Goal: Task Accomplishment & Management: Manage account settings

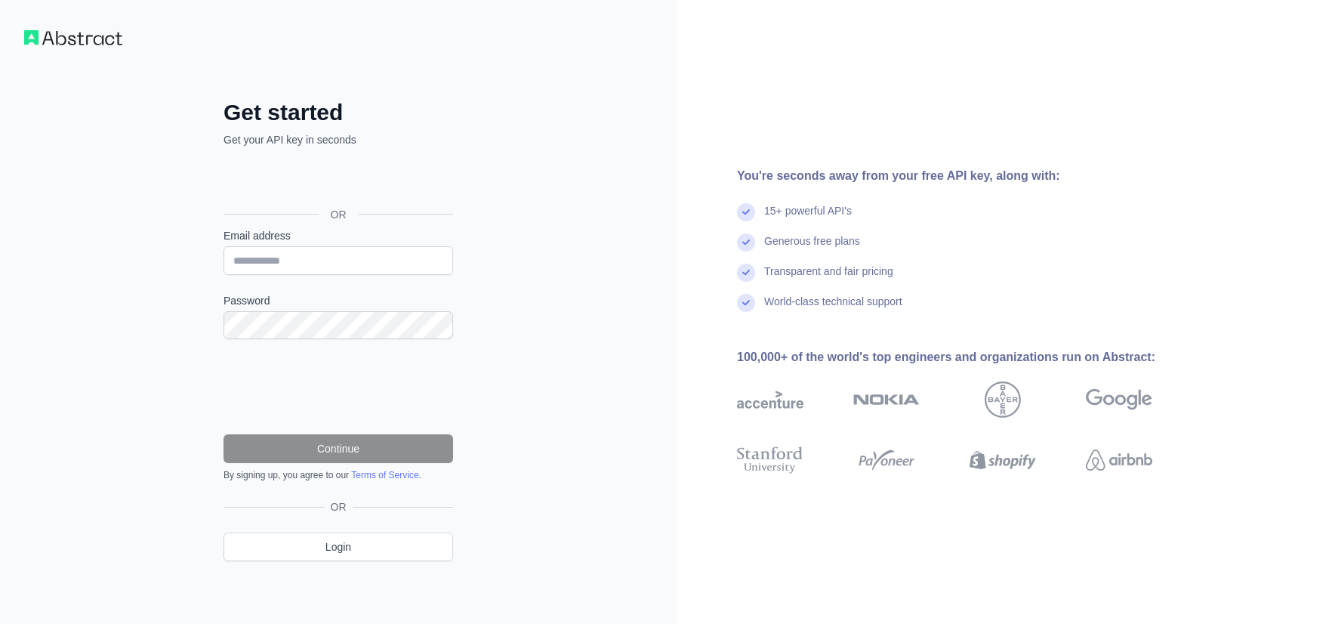
click at [316, 189] on div "Inicie sessão com o Google. Abre num novo separador" at bounding box center [336, 180] width 226 height 33
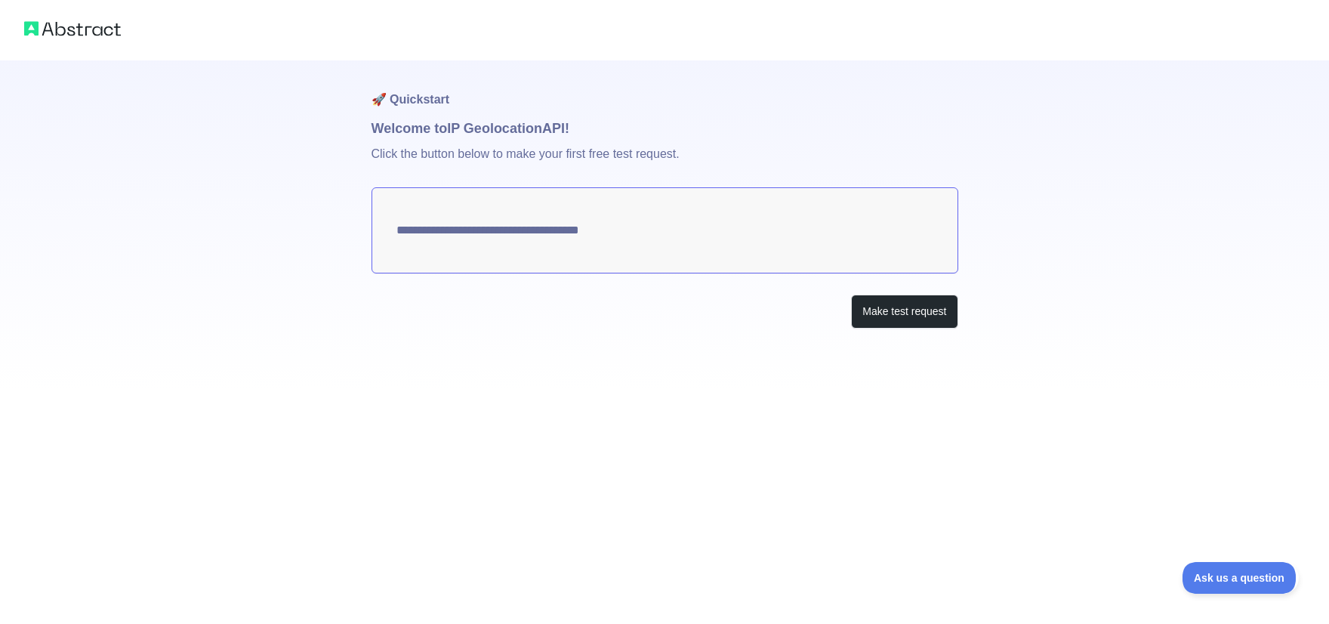
type textarea "**********"
click at [70, 32] on img at bounding box center [72, 28] width 97 height 21
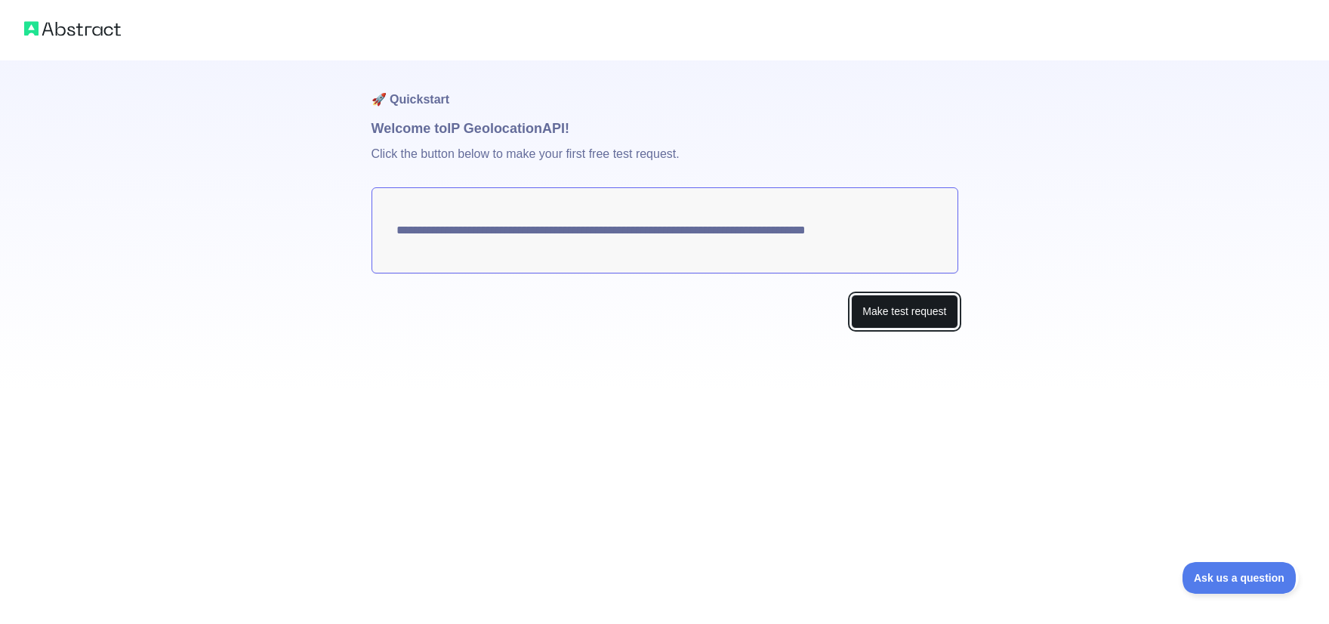
click at [894, 322] on button "Make test request" at bounding box center [904, 311] width 106 height 34
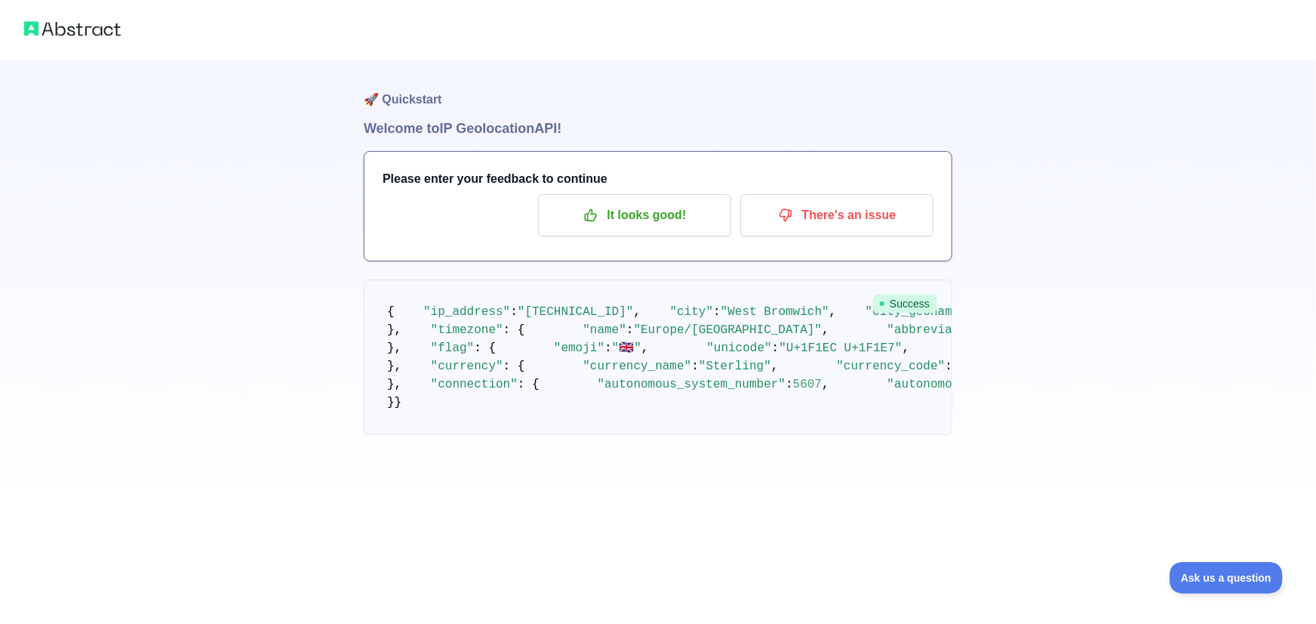
click at [95, 29] on img at bounding box center [72, 28] width 97 height 21
click at [111, 23] on img at bounding box center [72, 28] width 97 height 21
click at [645, 223] on p "It looks good!" at bounding box center [635, 215] width 171 height 26
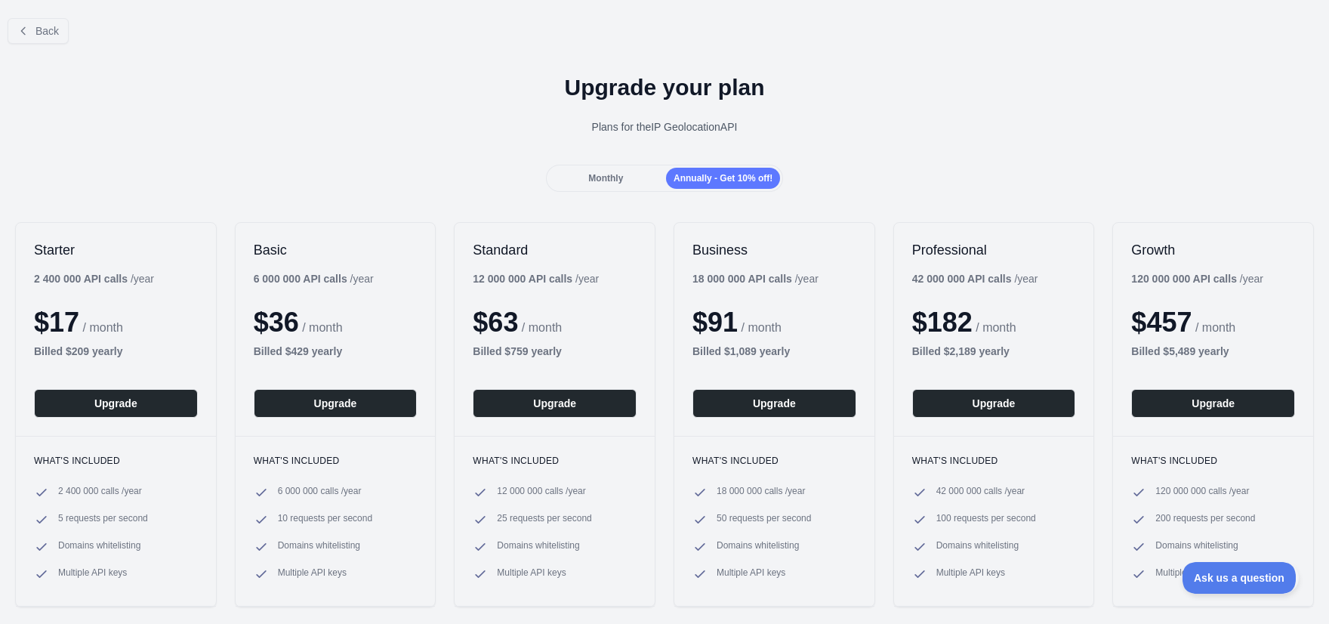
click at [608, 183] on span "Monthly" at bounding box center [605, 178] width 35 height 11
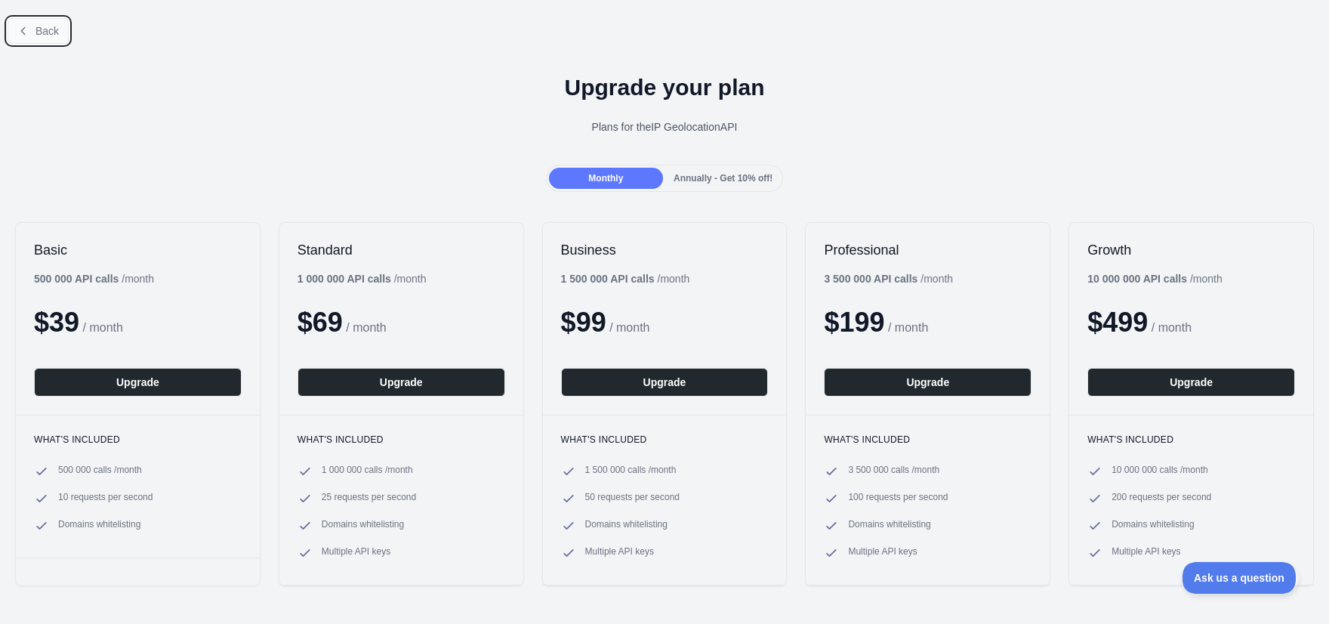
click at [46, 35] on span "Back" at bounding box center [46, 31] width 23 height 12
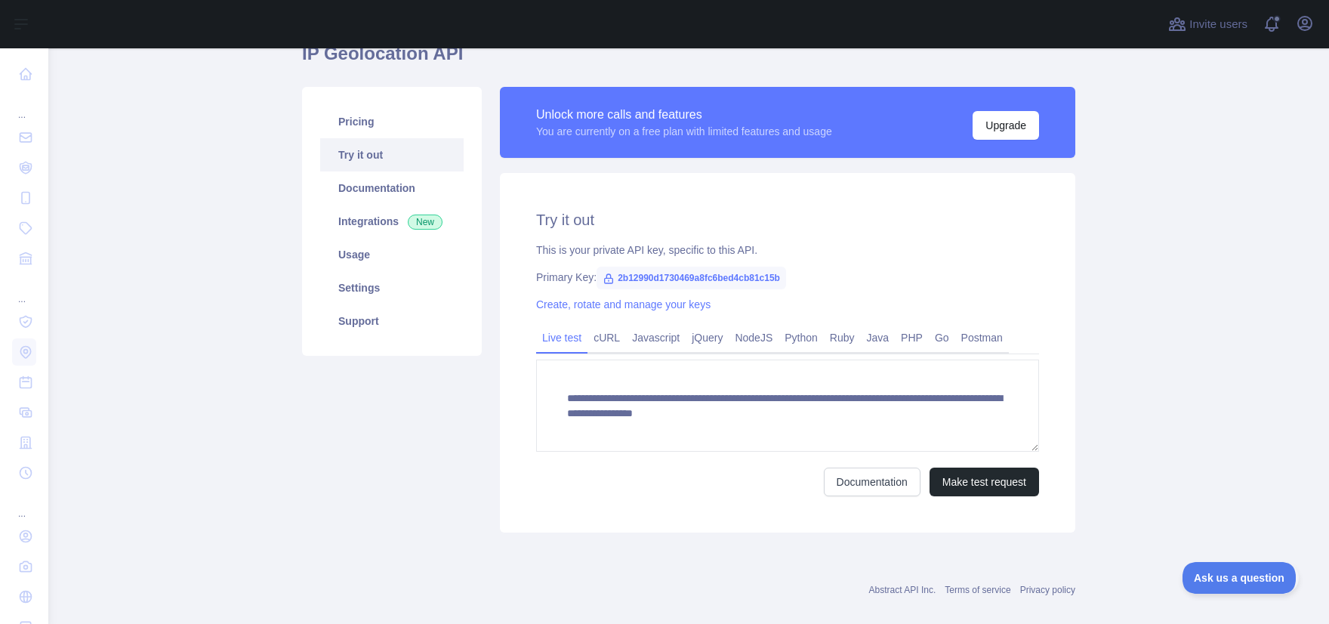
scroll to position [91, 0]
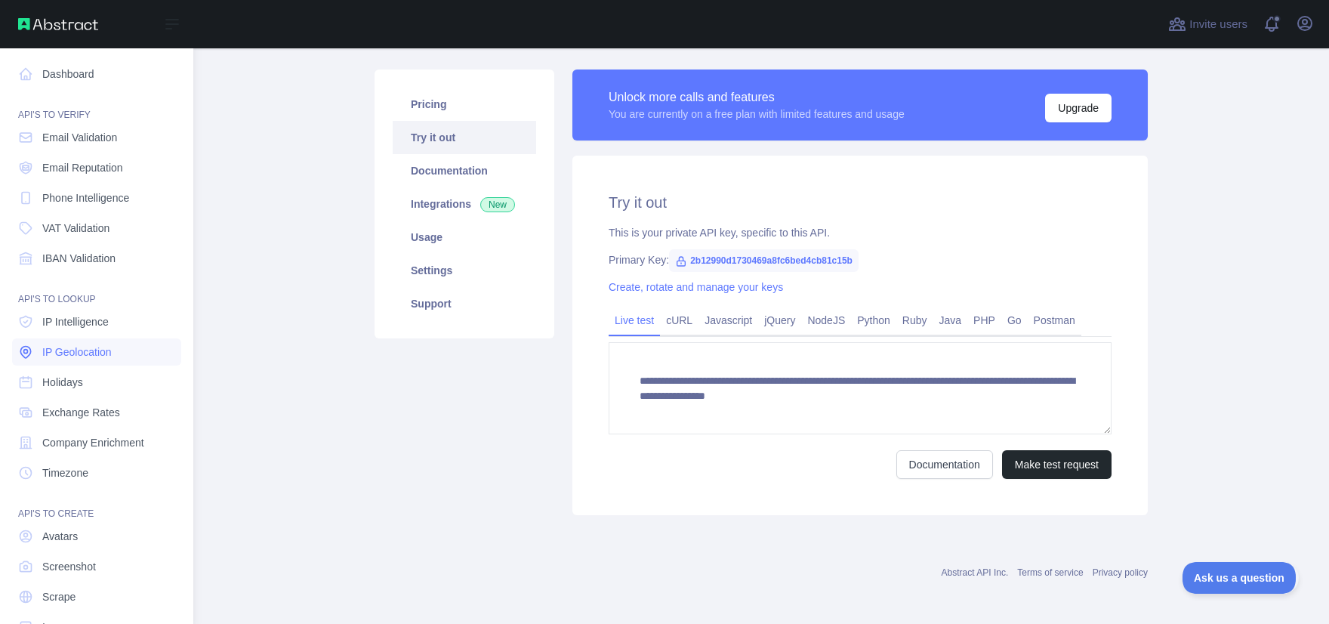
click at [71, 352] on span "IP Geolocation" at bounding box center [76, 351] width 69 height 15
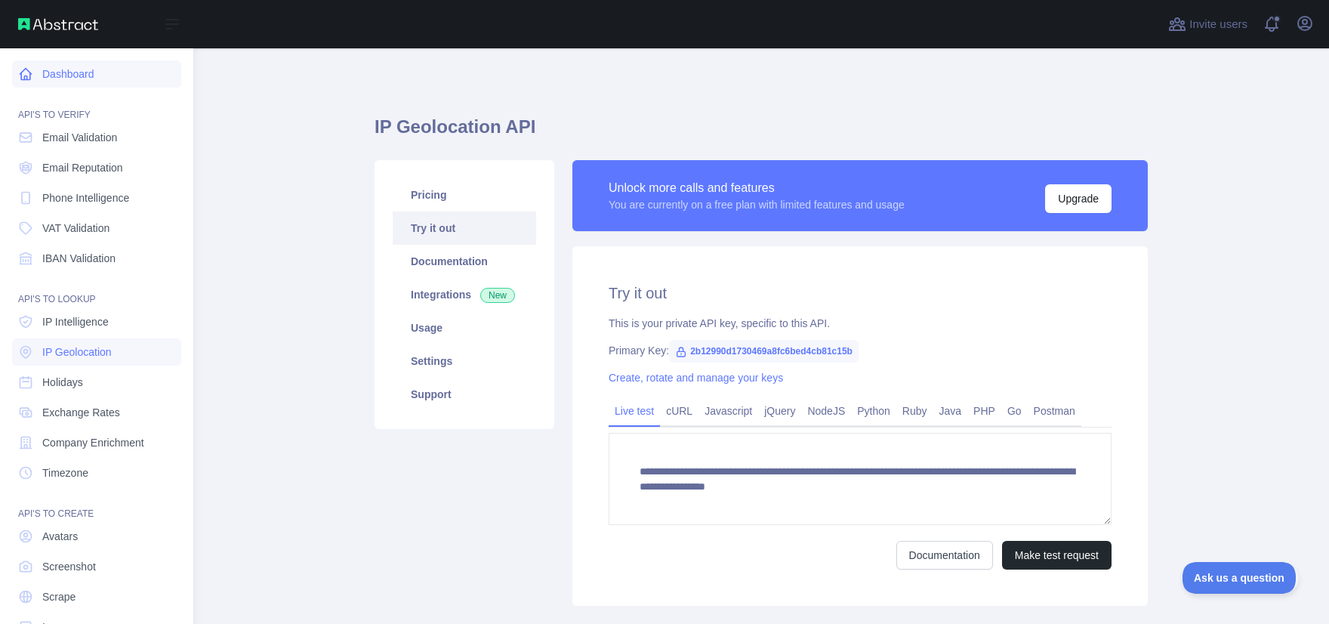
click at [71, 79] on link "Dashboard" at bounding box center [96, 73] width 169 height 27
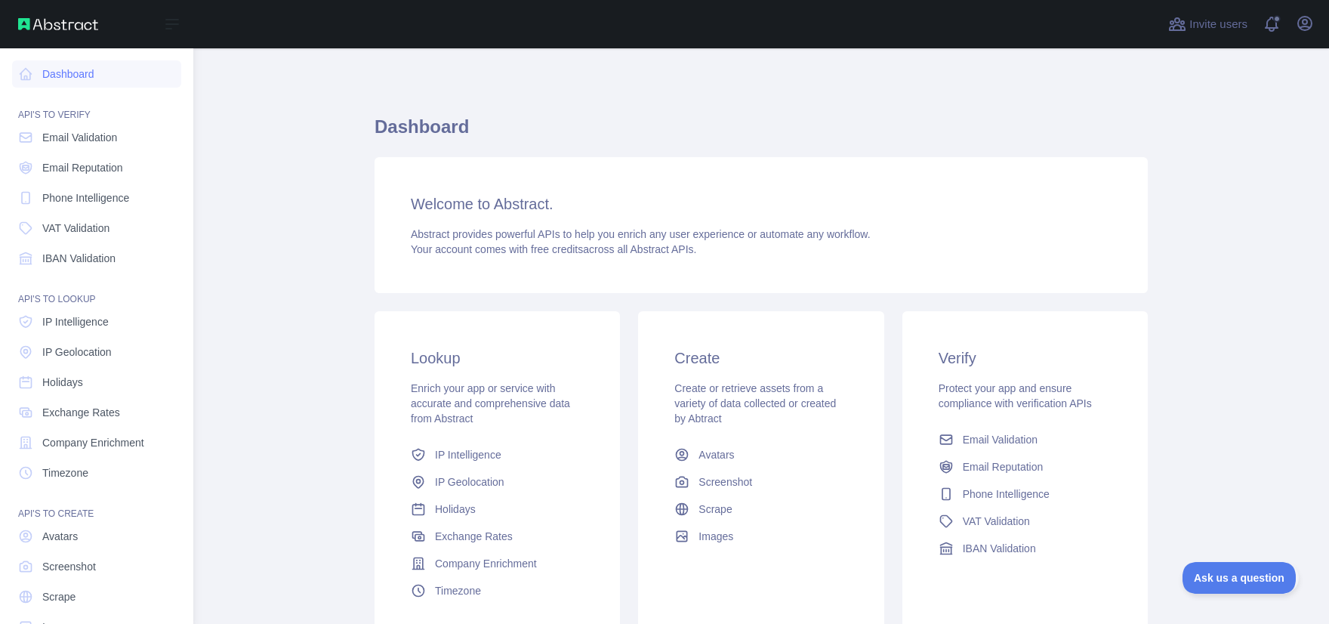
click at [43, 24] on img at bounding box center [58, 24] width 80 height 12
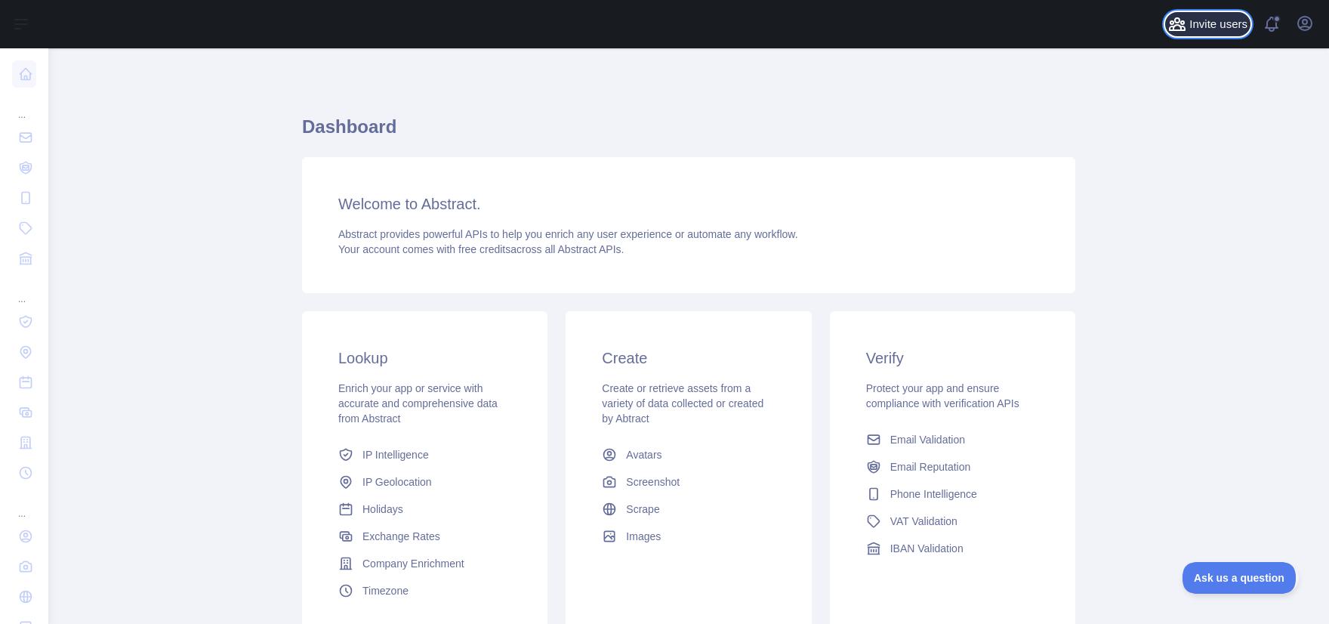
click at [1214, 26] on span "Invite users" at bounding box center [1218, 24] width 58 height 17
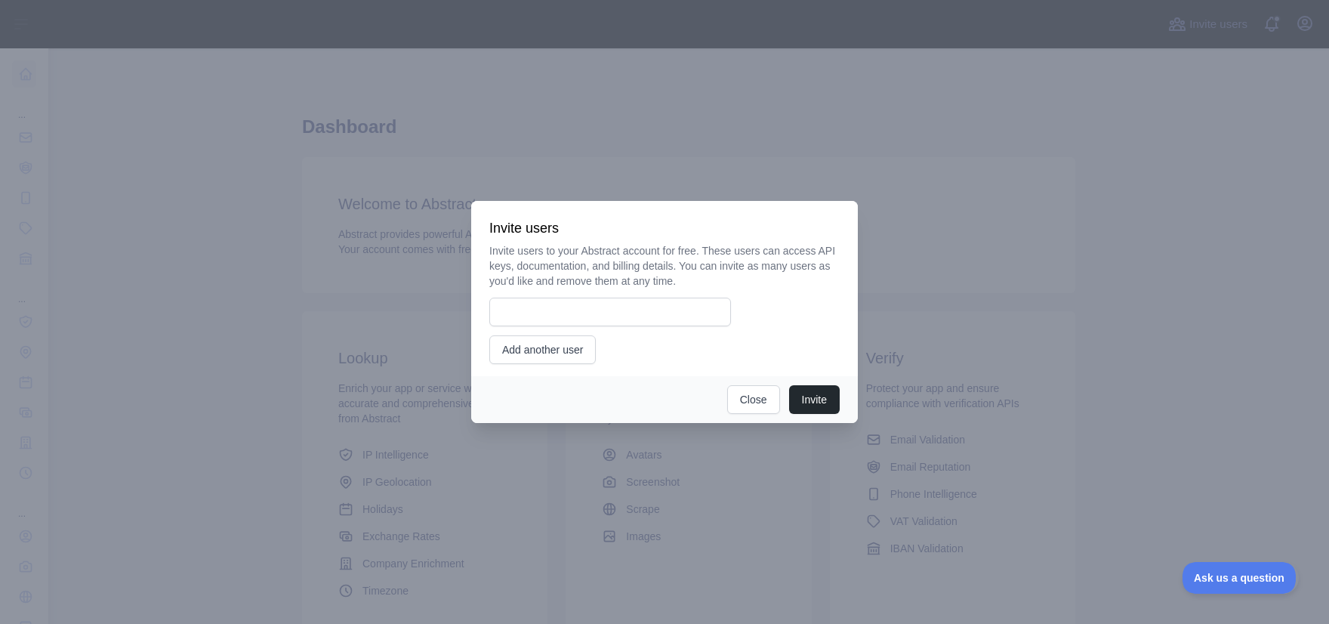
click at [1055, 162] on div at bounding box center [664, 312] width 1329 height 624
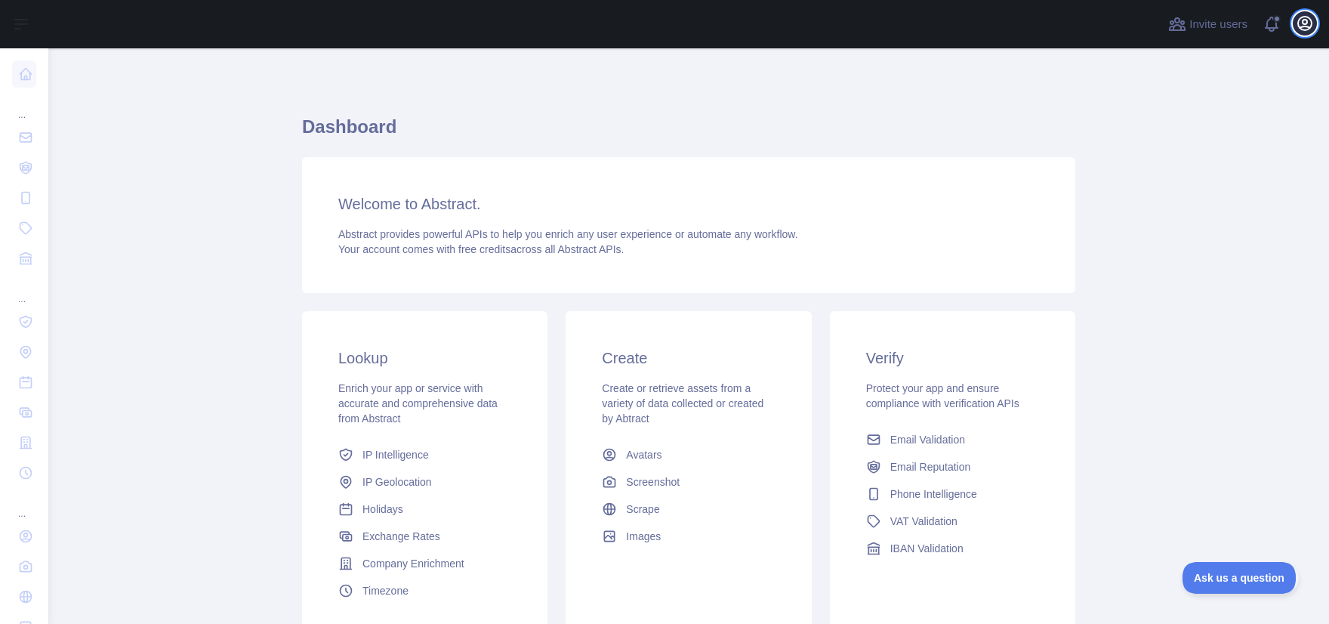
click at [1313, 20] on icon "button" at bounding box center [1304, 23] width 18 height 18
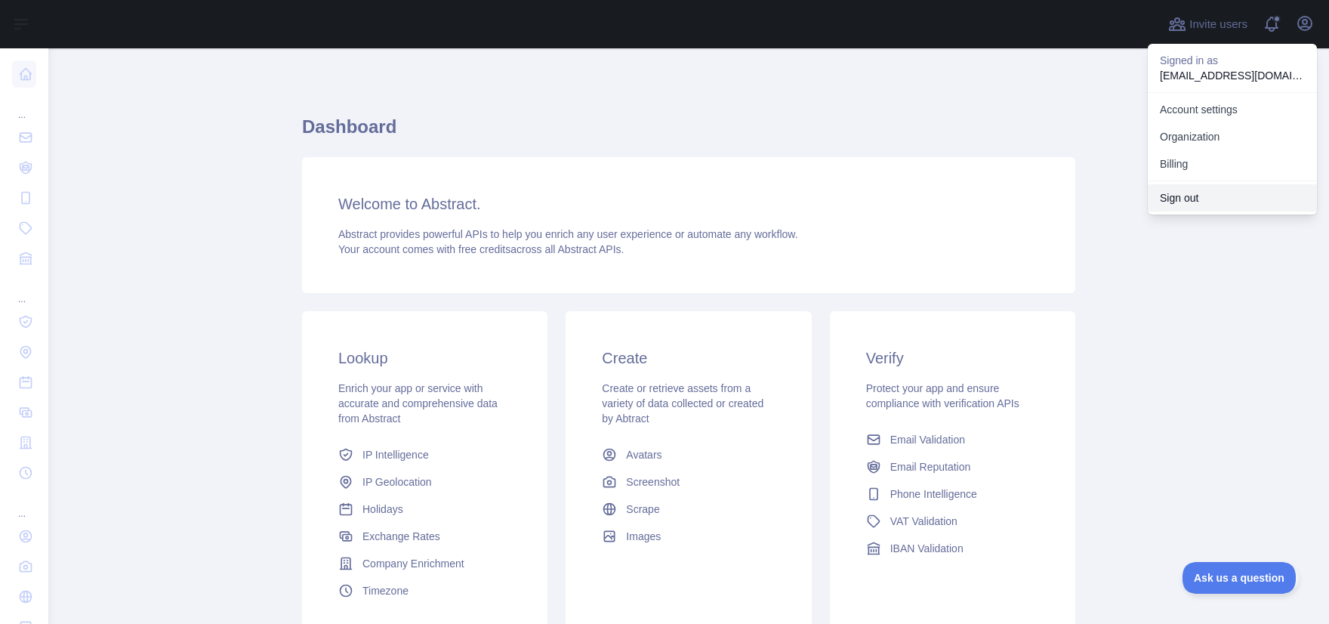
click at [1180, 193] on button "Sign out" at bounding box center [1231, 197] width 169 height 27
